Goal: Task Accomplishment & Management: Manage account settings

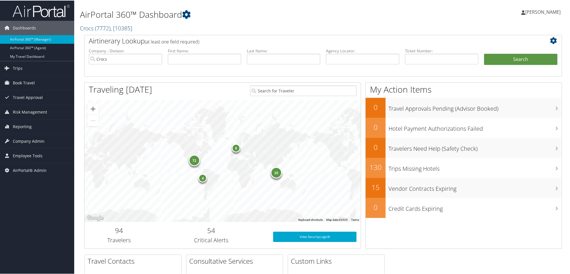
click at [95, 30] on span "( 7772 )" at bounding box center [102, 28] width 15 height 8
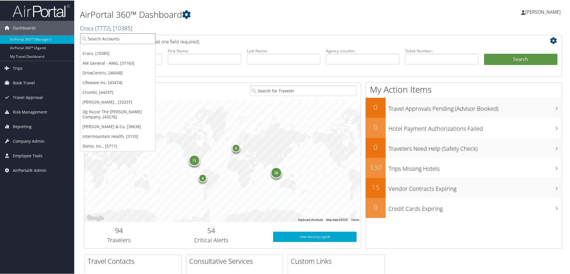
click at [103, 37] on input "search" at bounding box center [117, 38] width 75 height 11
type input "Nuvia"
click at [106, 50] on div "Nuvia Smiles (302082), [46000]" at bounding box center [119, 48] width 84 height 5
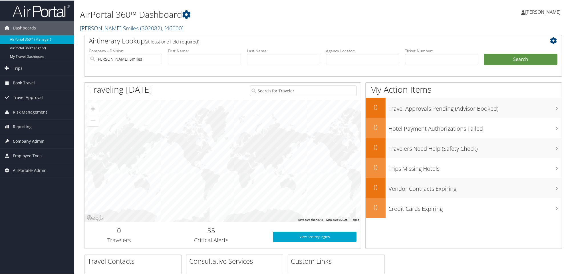
click at [29, 141] on span "Company Admin" at bounding box center [29, 140] width 32 height 14
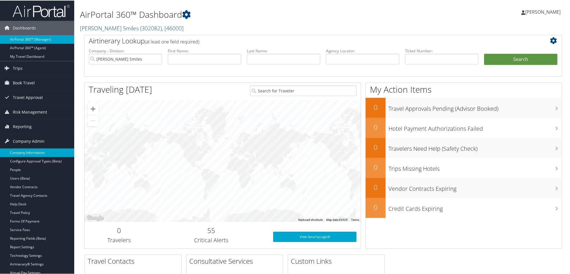
click at [31, 150] on link "Company Information" at bounding box center [37, 152] width 74 height 9
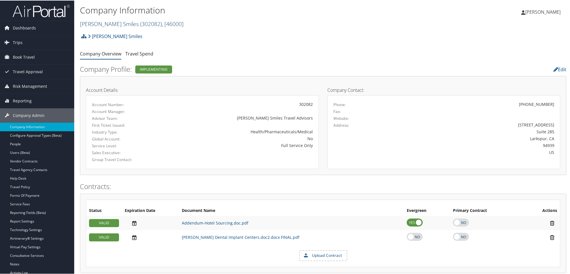
click at [140, 24] on span "( 302082 )" at bounding box center [151, 23] width 22 height 8
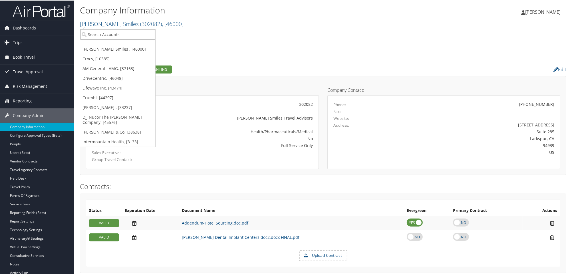
click at [117, 33] on input "search" at bounding box center [117, 34] width 75 height 11
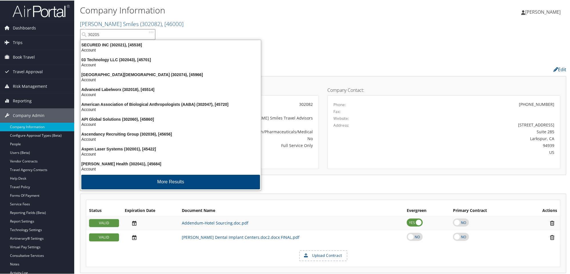
type input "302052"
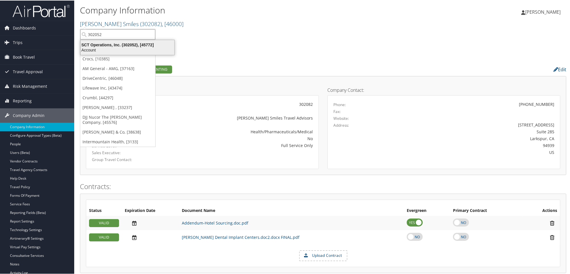
click at [121, 45] on div "SCT Operations, Inc. (302052), [45772]" at bounding box center [127, 44] width 101 height 5
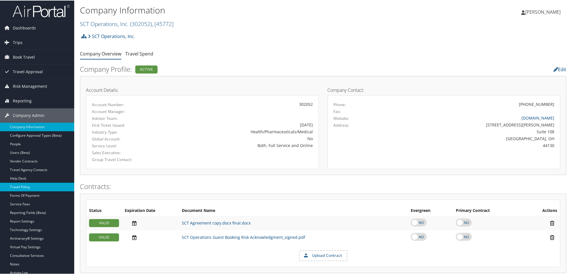
click at [23, 185] on link "Travel Policy" at bounding box center [37, 186] width 74 height 9
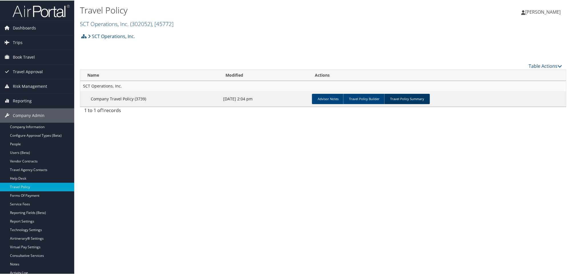
click at [406, 93] on link "Travel Policy Summary" at bounding box center [407, 98] width 46 height 10
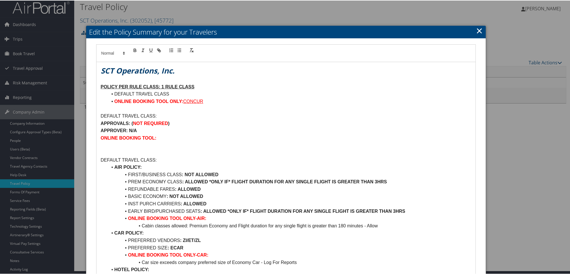
scroll to position [4, 0]
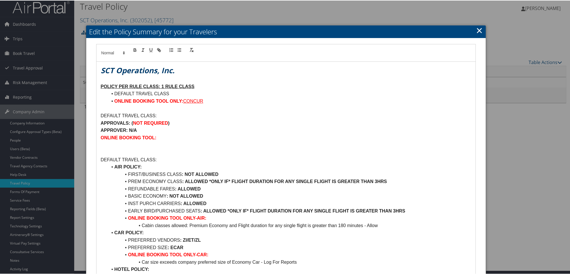
click at [163, 85] on u "POLICY PER RULE CLASS: 1 RULE CLASS" at bounding box center [148, 85] width 94 height 5
click at [195, 87] on p "POLICY PER RULE CLASS: 2 RULE CLASS" at bounding box center [286, 85] width 371 height 7
click at [176, 93] on li "DEFAULT TRAVEL CLASS" at bounding box center [290, 92] width 364 height 7
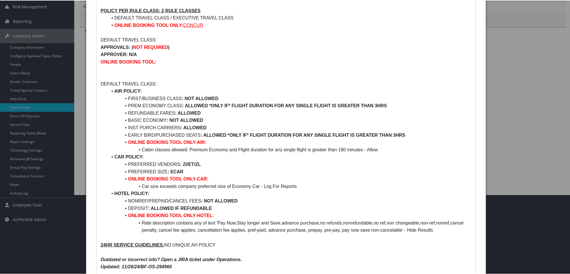
scroll to position [91, 0]
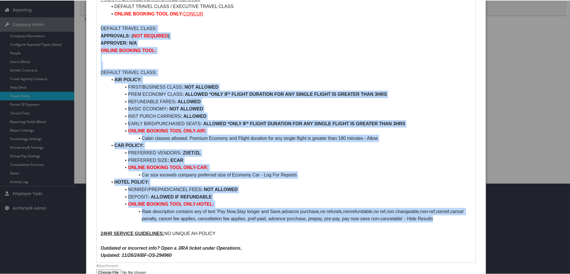
drag, startPoint x: 100, startPoint y: 28, endPoint x: 432, endPoint y: 217, distance: 382.3
click at [432, 217] on div "SCT Operations, Inc. POLICY PER RULE CLASS: 2 RULE CLASSES DEFAULT TRAVEL CLASS…" at bounding box center [287, 118] width 380 height 288
copy div "DEFAULT TRAVEL CLASS: APPROVALS: ( NOT REQUIRED ) APPROVER: N/A ONLINE BOOKING …"
click at [432, 217] on li "Rate description contains any of text 'Pay Now,Stay longer and Save,advance pur…" at bounding box center [290, 214] width 364 height 15
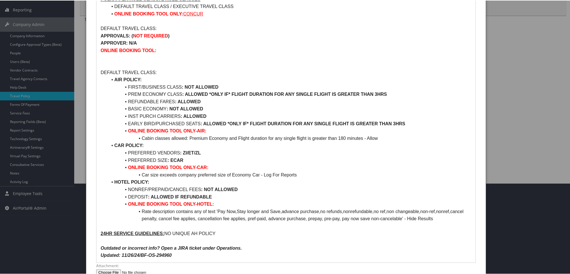
click at [99, 222] on div "SCT Operations, Inc. POLICY PER RULE CLASS: 2 RULE CLASSES DEFAULT TRAVEL CLASS…" at bounding box center [287, 118] width 380 height 288
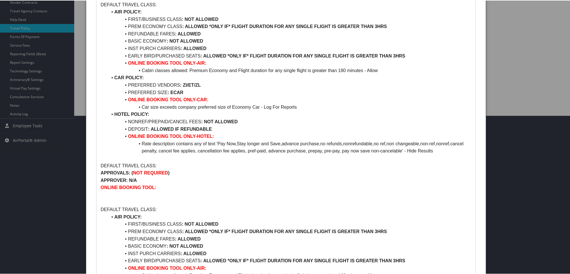
scroll to position [160, 0]
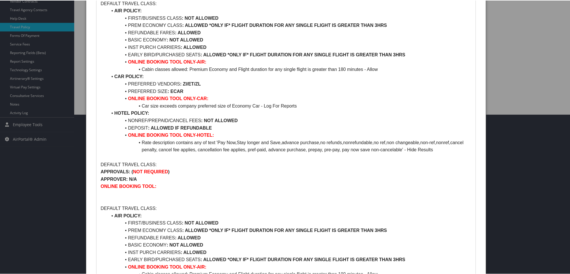
click at [120, 163] on p "DEFAULT TRAVEL CLASS:" at bounding box center [286, 163] width 371 height 7
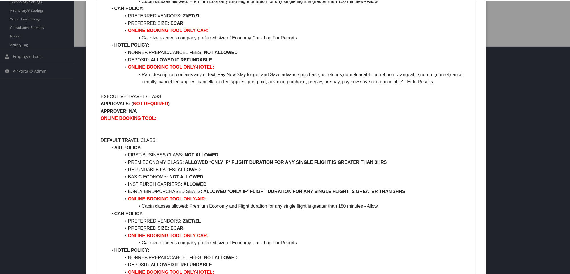
scroll to position [229, 0]
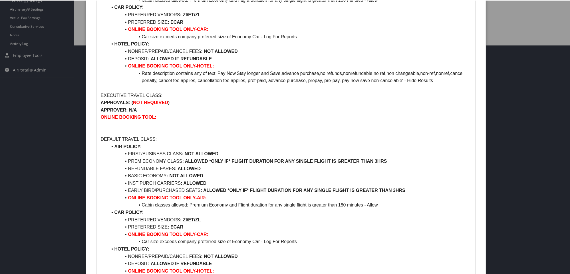
click at [120, 139] on p "DEFAULT TRAVEL CLASS:" at bounding box center [286, 138] width 371 height 7
click at [101, 126] on p at bounding box center [286, 123] width 371 height 7
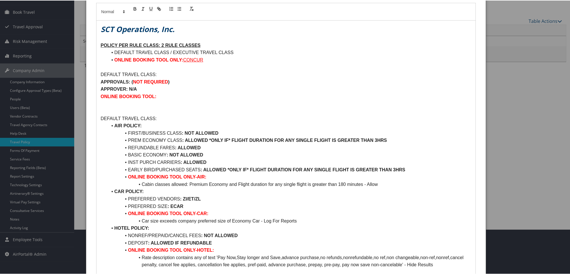
scroll to position [45, 0]
click at [101, 104] on p at bounding box center [286, 103] width 371 height 7
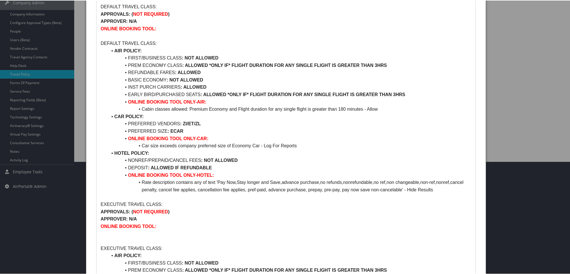
scroll to position [113, 0]
click at [101, 235] on p at bounding box center [286, 232] width 371 height 7
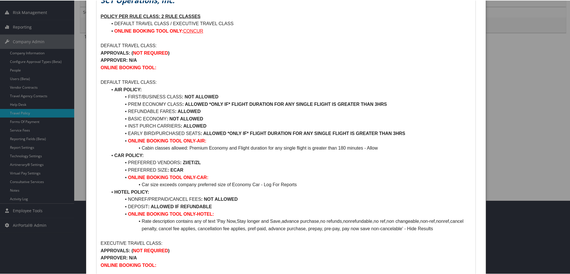
scroll to position [73, 0]
click at [141, 146] on li "Cabin classes allowed: Premium Economy and Flight duration for any single fligh…" at bounding box center [290, 147] width 364 height 7
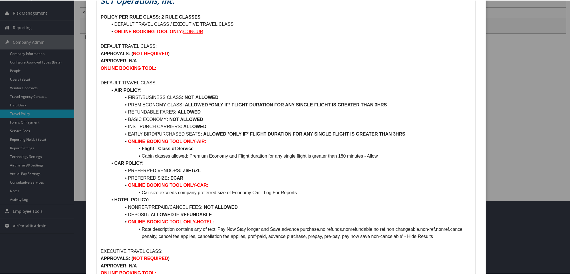
click at [142, 153] on li "Cabin classes allowed: Premium Economy and Flight duration for any single fligh…" at bounding box center [290, 155] width 364 height 7
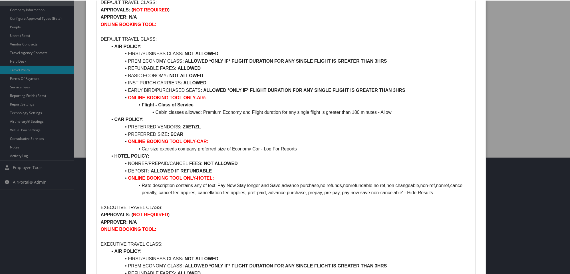
scroll to position [117, 0]
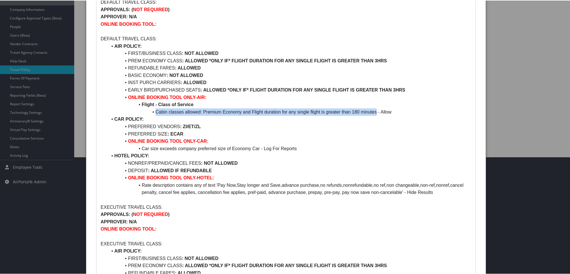
drag, startPoint x: 155, startPoint y: 113, endPoint x: 376, endPoint y: 111, distance: 220.5
click at [376, 111] on li "Cabin classes allowed: Premium Economy and Flight duration for any single fligh…" at bounding box center [290, 111] width 364 height 7
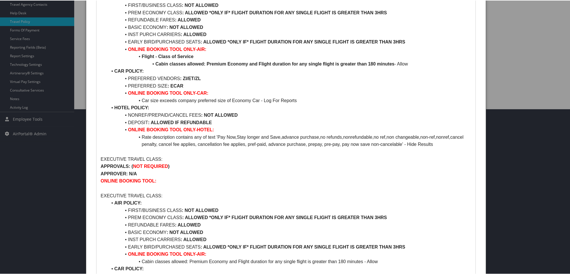
scroll to position [167, 0]
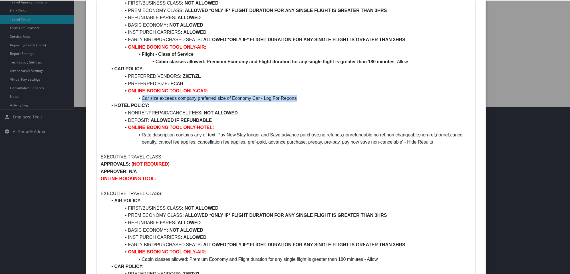
drag, startPoint x: 141, startPoint y: 97, endPoint x: 305, endPoint y: 97, distance: 163.4
click at [305, 97] on li "Car size exceeds company preferred size of Economy Car - Log For Reports" at bounding box center [290, 97] width 364 height 7
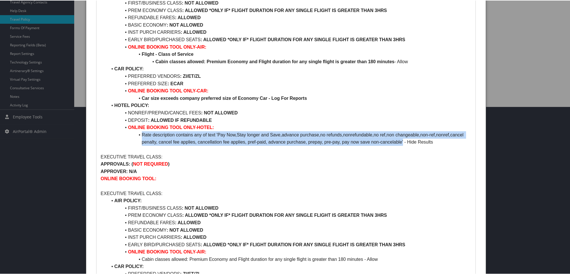
drag, startPoint x: 142, startPoint y: 133, endPoint x: 403, endPoint y: 141, distance: 261.2
click at [403, 141] on li "Rate description contains any of text 'Pay Now,Stay longer and Save,advance pur…" at bounding box center [290, 138] width 364 height 15
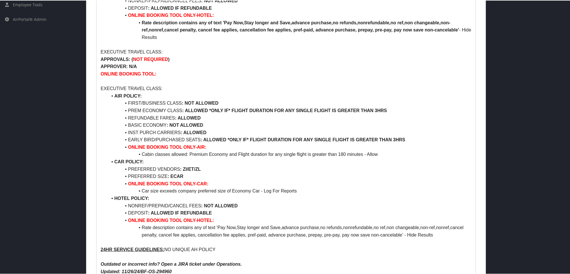
scroll to position [298, 0]
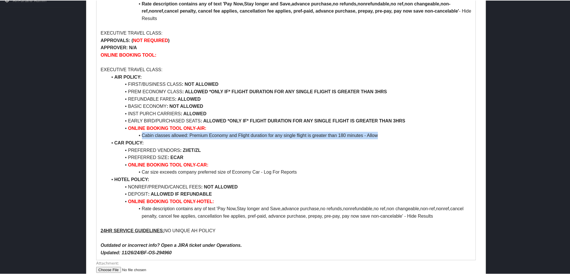
drag, startPoint x: 142, startPoint y: 135, endPoint x: 399, endPoint y: 133, distance: 257.0
click at [399, 133] on li "Cabin classes allowed: Premium Economy and Flight duration for any single fligh…" at bounding box center [290, 134] width 364 height 7
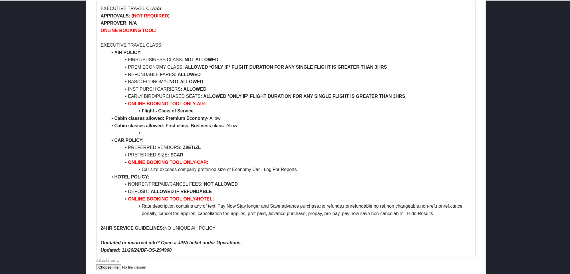
scroll to position [326, 0]
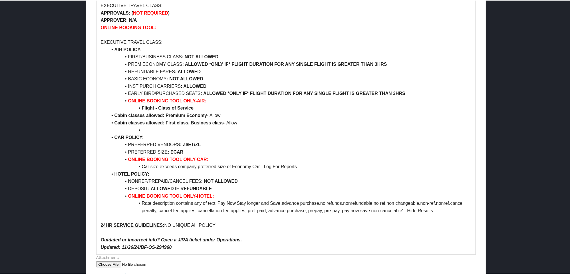
click at [113, 113] on li "Cabin classes allowed: Premium Economy - Allow" at bounding box center [290, 114] width 364 height 7
click at [115, 119] on li "Cabin classes allowed: First class, Business class - Allow" at bounding box center [290, 122] width 364 height 7
click at [142, 130] on li at bounding box center [290, 129] width 364 height 7
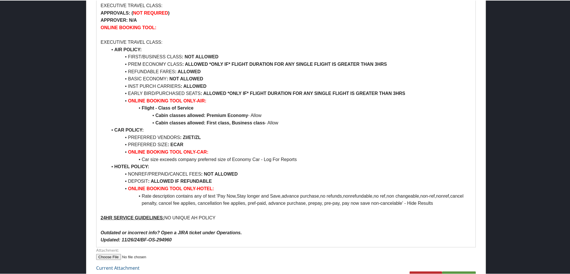
click at [194, 56] on strong ": NOT ALLOWED" at bounding box center [200, 56] width 37 height 5
drag, startPoint x: 125, startPoint y: 67, endPoint x: 359, endPoint y: 66, distance: 234.2
click at [359, 66] on ul "AIR POLICY: FIRST/BUSINESS CLASS : ALLOWED PREM ECONOMY CLASS : ALLOWED *ONLY I…" at bounding box center [286, 125] width 371 height 161
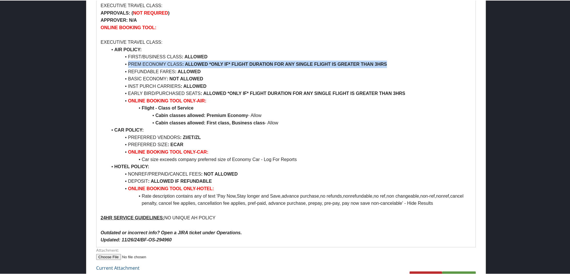
drag, startPoint x: 127, startPoint y: 63, endPoint x: 399, endPoint y: 64, distance: 271.9
click at [399, 64] on li "PREM ECONOMY CLASS : ALLOWED *ONLY IF* FLIGHT DURATION FOR ANY SINGLE FLIGHT IS…" at bounding box center [290, 63] width 364 height 7
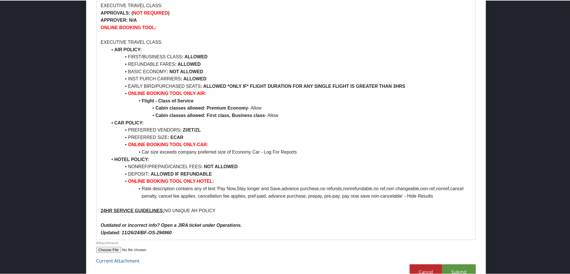
click at [412, 91] on li "ONLINE BOOKING TOOL ONLY-AIR:" at bounding box center [290, 92] width 364 height 7
click at [409, 88] on li "EARLY BIRD/PURCHASED SEATS : ALLOWED *ONLY IF* FLIGHT DURATION FOR ANY SINGLE F…" at bounding box center [290, 85] width 364 height 7
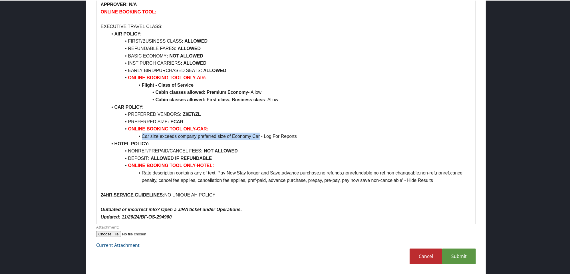
drag, startPoint x: 141, startPoint y: 133, endPoint x: 260, endPoint y: 135, distance: 119.1
click at [260, 135] on li "Car size exceeds company preferred size of Economy Car - Log For Reports" at bounding box center [290, 135] width 364 height 7
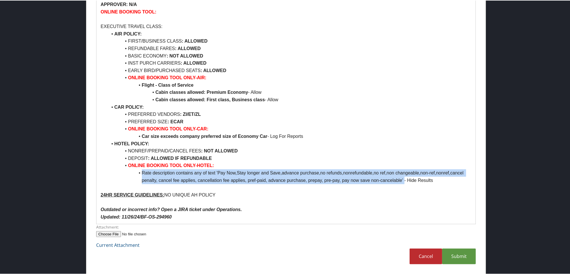
drag, startPoint x: 142, startPoint y: 172, endPoint x: 404, endPoint y: 183, distance: 261.8
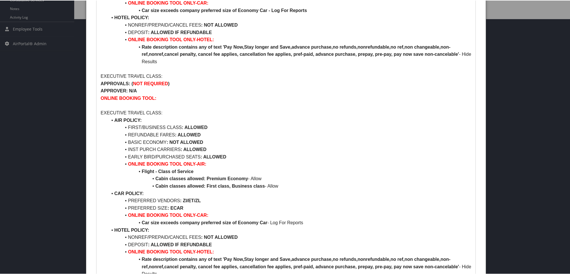
scroll to position [348, 0]
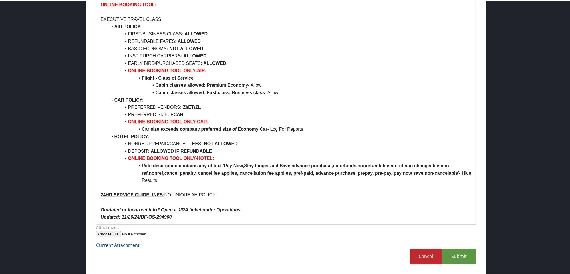
click at [182, 218] on p "Updated: 11/26/24/BF-OS-294960" at bounding box center [286, 215] width 371 height 7
click at [456, 254] on link "Submit" at bounding box center [459, 256] width 34 height 16
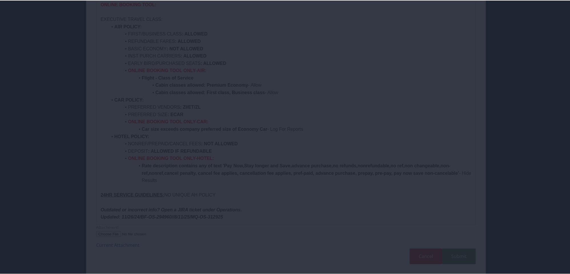
scroll to position [32, 0]
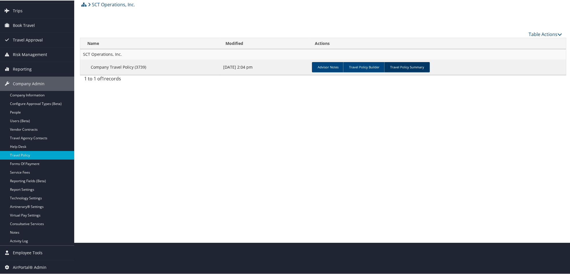
click at [401, 67] on link "Travel Policy Summary" at bounding box center [407, 66] width 46 height 10
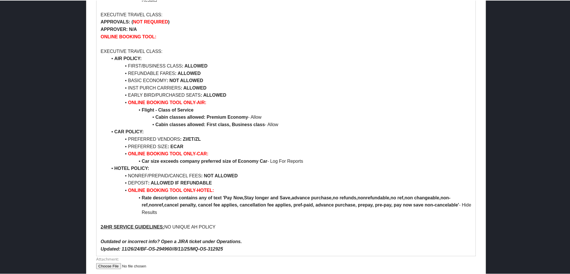
scroll to position [380, 0]
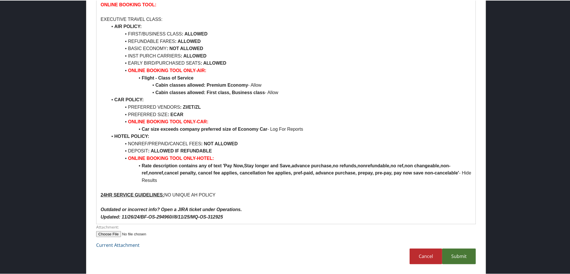
click at [459, 251] on link "Submit" at bounding box center [459, 256] width 34 height 16
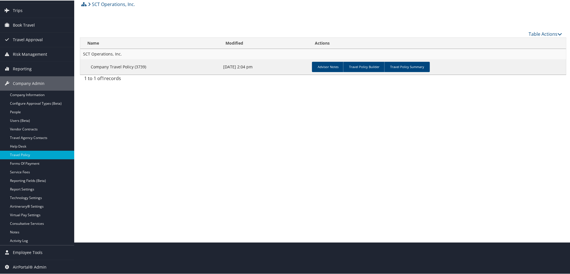
scroll to position [32, 0]
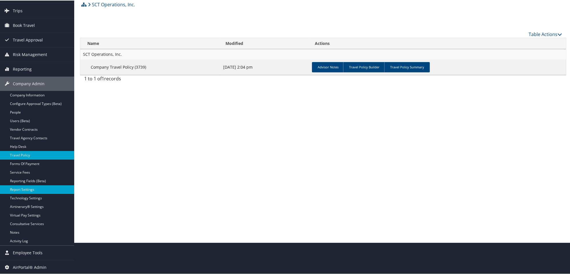
click at [24, 188] on link "Report Settings" at bounding box center [37, 188] width 74 height 9
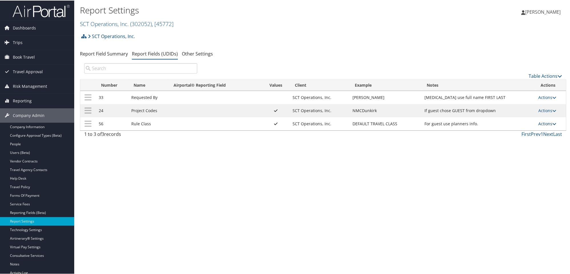
click at [555, 123] on icon at bounding box center [555, 123] width 4 height 4
click at [516, 151] on link "Edit" at bounding box center [524, 152] width 62 height 10
select select "both"
select select "profiled"
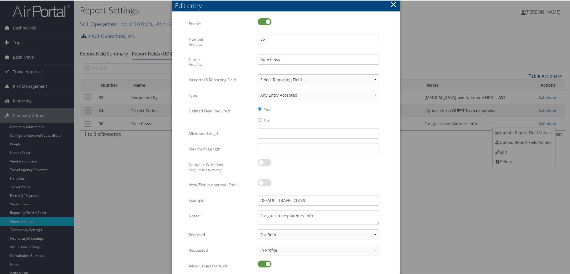
click at [394, 2] on button "×" at bounding box center [393, 3] width 7 height 11
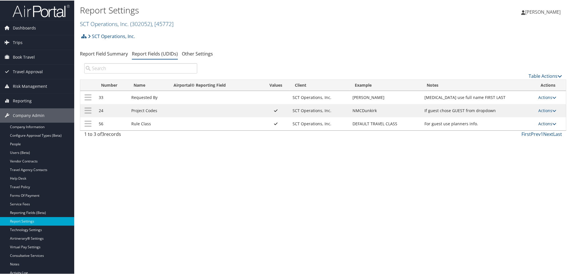
click at [553, 122] on icon at bounding box center [555, 123] width 4 height 4
click at [522, 131] on link "Update Report Field Values" at bounding box center [524, 132] width 62 height 10
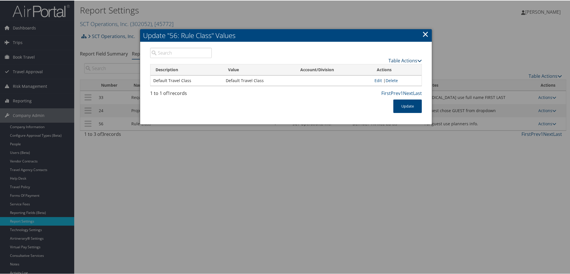
click at [420, 59] on icon at bounding box center [420, 60] width 5 height 5
click at [373, 67] on link "New Record" at bounding box center [383, 69] width 75 height 10
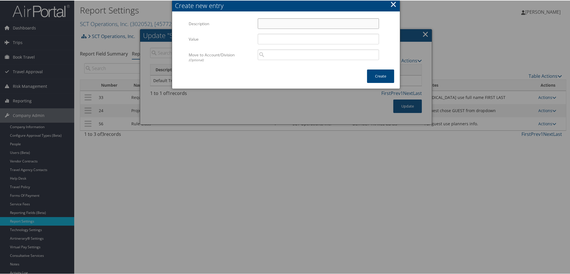
click at [275, 24] on input "Description" at bounding box center [318, 23] width 121 height 11
type input "Executive Travel Class"
click at [379, 79] on button "Create" at bounding box center [380, 75] width 27 height 13
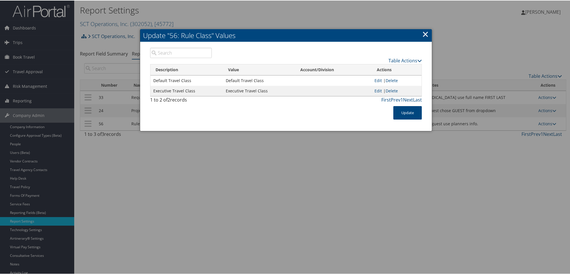
drag, startPoint x: 278, startPoint y: 41, endPoint x: 290, endPoint y: 102, distance: 61.9
click at [290, 102] on div "Table Actions Loading... Description Value Account/Division Actions Default Tra…" at bounding box center [286, 85] width 292 height 89
click at [424, 34] on link "×" at bounding box center [425, 33] width 7 height 11
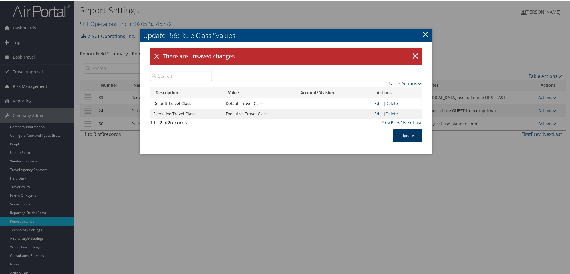
click at [412, 136] on button "Update" at bounding box center [408, 134] width 29 height 13
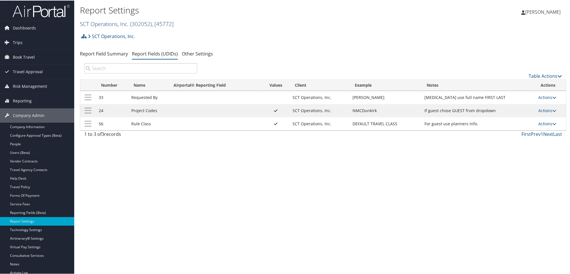
click at [107, 21] on link "SCT Operations, Inc. ( 302052 ) , [ 45772 ]" at bounding box center [127, 23] width 94 height 8
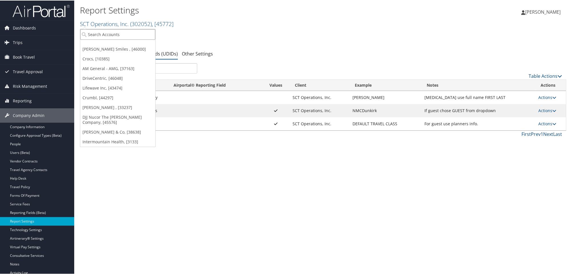
click at [107, 36] on input "search" at bounding box center [117, 34] width 75 height 11
type input "y"
type input "younique"
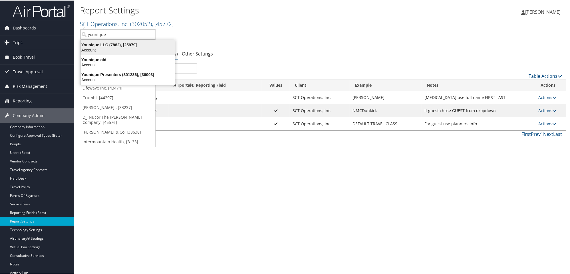
click at [101, 46] on div "Younique LLC (7882), [25979]" at bounding box center [127, 44] width 101 height 5
